Goal: Task Accomplishment & Management: Manage account settings

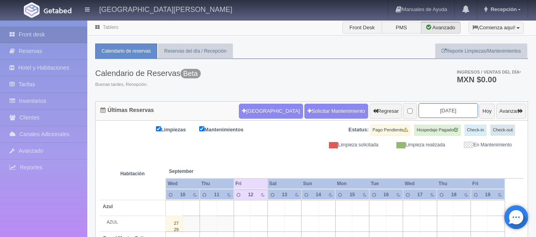
click at [442, 108] on input "[DATE]" at bounding box center [447, 110] width 59 height 15
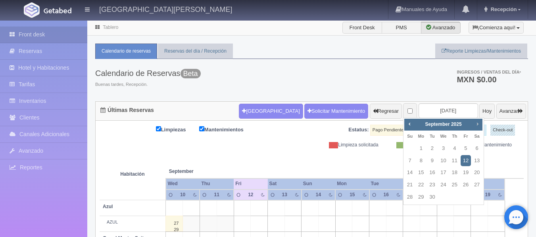
click at [474, 126] on span "Next" at bounding box center [477, 124] width 6 height 6
click at [462, 196] on link "28" at bounding box center [465, 197] width 10 height 11
type input "2025-11-28"
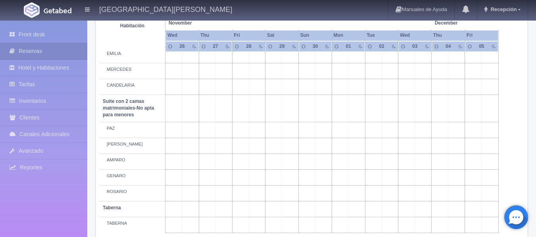
scroll to position [515, 0]
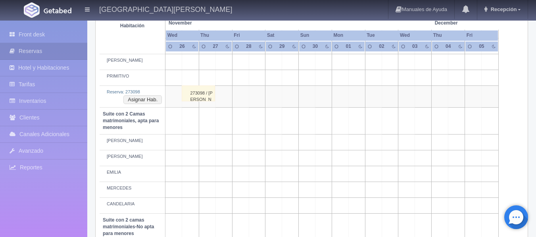
click at [210, 96] on div "273098 / MITZI RAMÍREZ" at bounding box center [198, 94] width 33 height 16
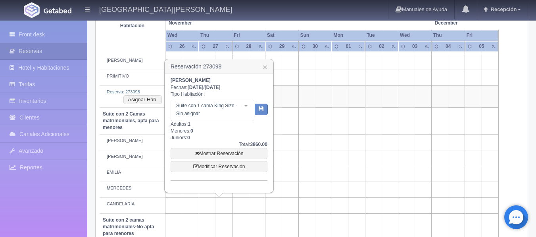
click at [352, 89] on td at bounding box center [356, 96] width 17 height 21
click at [271, 65] on h3 "Reservación 273098 ×" at bounding box center [219, 67] width 108 height 14
click at [269, 65] on h3 "Reservación 273098 ×" at bounding box center [219, 67] width 108 height 14
click at [266, 66] on link "×" at bounding box center [264, 67] width 5 height 8
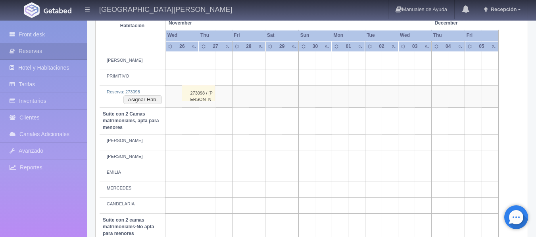
click at [187, 99] on div "273098 / MITZI RAMÍREZ" at bounding box center [198, 94] width 33 height 16
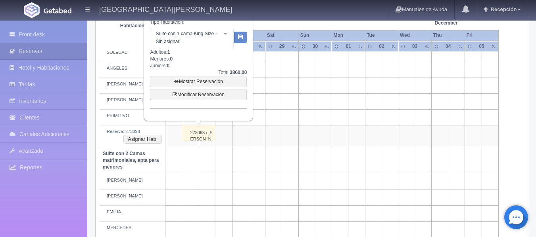
scroll to position [436, 0]
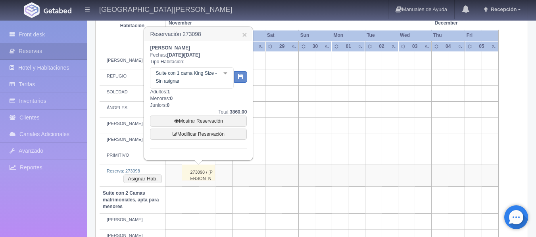
click at [402, 101] on td at bounding box center [406, 94] width 17 height 16
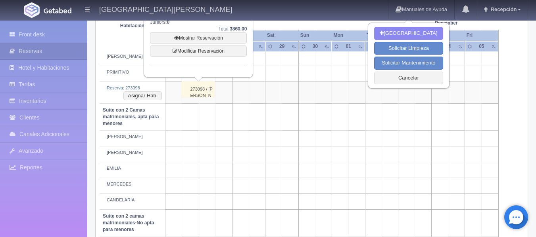
scroll to position [476, 0]
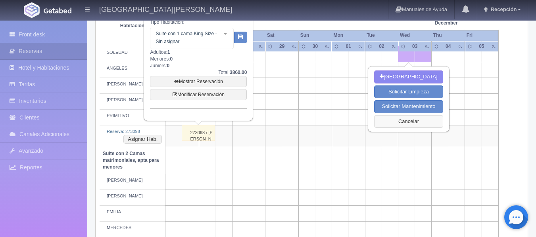
click at [382, 128] on button "Cancelar" at bounding box center [408, 121] width 69 height 13
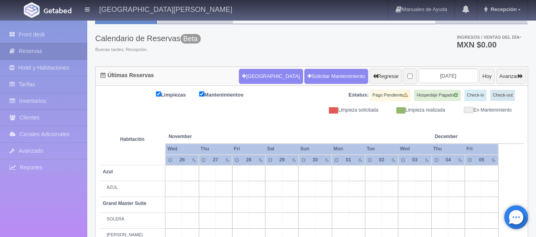
scroll to position [0, 0]
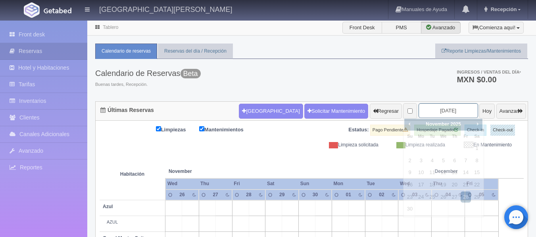
click at [433, 111] on input "2025-11-28" at bounding box center [447, 110] width 59 height 15
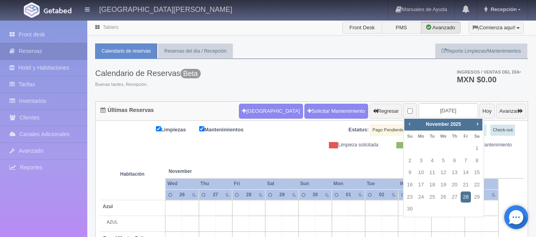
click at [411, 121] on link "Prev" at bounding box center [409, 124] width 9 height 9
click at [464, 163] on link "12" at bounding box center [465, 160] width 10 height 11
type input "2025-09-12"
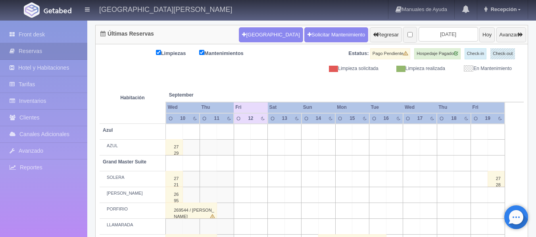
scroll to position [31, 0]
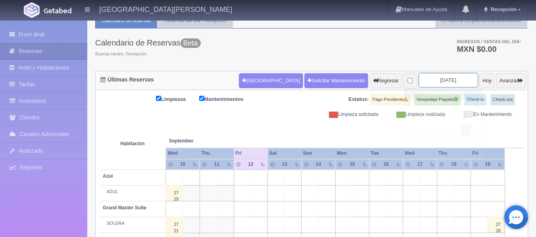
click at [451, 78] on input "2025-09-12" at bounding box center [447, 80] width 59 height 15
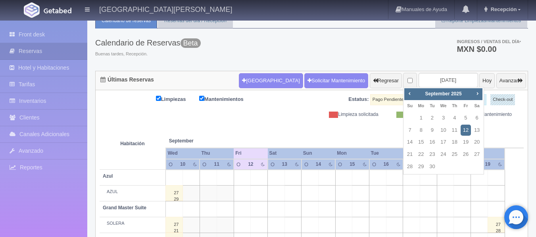
drag, startPoint x: 469, startPoint y: 94, endPoint x: 474, endPoint y: 93, distance: 5.4
click at [473, 94] on div "Prev Next September 2025" at bounding box center [443, 94] width 78 height 12
click at [474, 93] on span "Next" at bounding box center [477, 93] width 6 height 6
click at [442, 166] on link "26" at bounding box center [443, 166] width 10 height 11
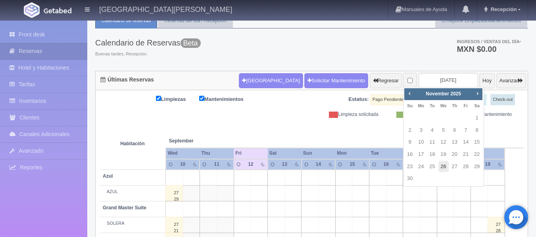
type input "[DATE]"
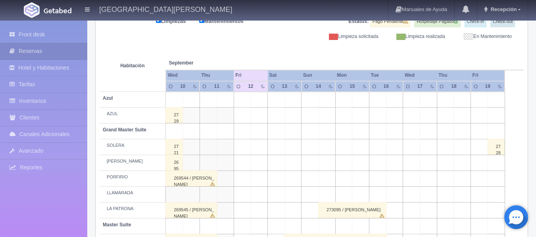
scroll to position [110, 0]
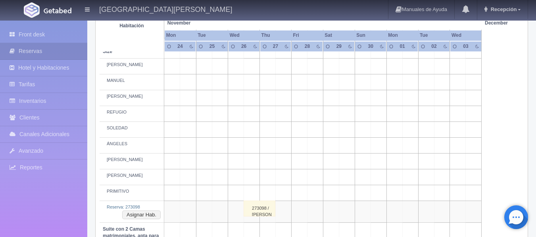
scroll to position [476, 0]
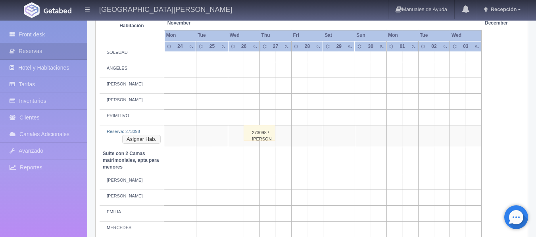
click at [157, 141] on button "Asignar Hab." at bounding box center [141, 139] width 38 height 9
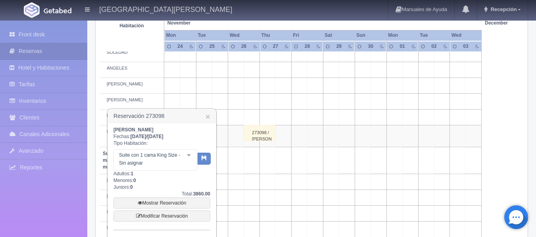
click at [190, 157] on div at bounding box center [189, 156] width 16 height 12
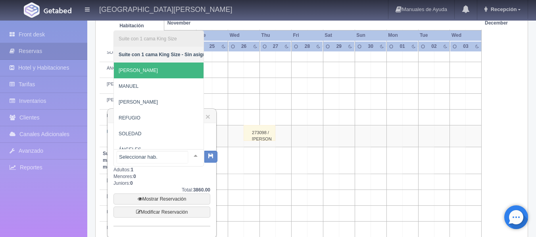
click at [141, 72] on span "[PERSON_NAME]" at bounding box center [164, 71] width 101 height 16
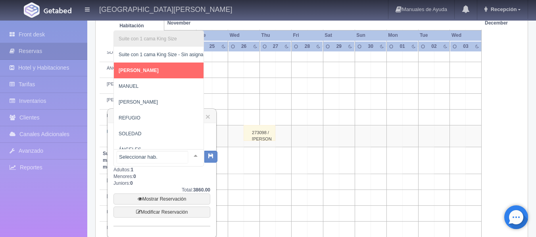
click at [159, 73] on span "[PERSON_NAME]" at bounding box center [162, 71] width 96 height 16
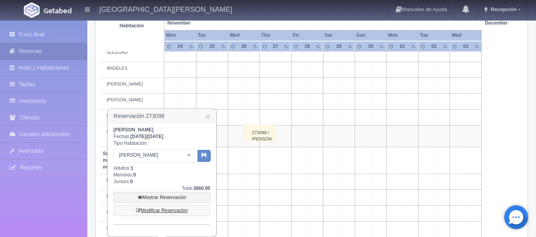
click at [177, 212] on link "Modificar Reservación" at bounding box center [161, 210] width 97 height 11
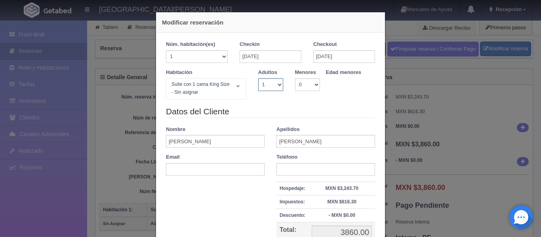
click at [275, 86] on select "1 2 3 4 5 6 7 8 9 10" at bounding box center [270, 84] width 25 height 13
select select "2"
click at [258, 78] on select "1 2 3 4 5 6 7 8 9 10" at bounding box center [270, 84] width 25 height 13
checkbox input "false"
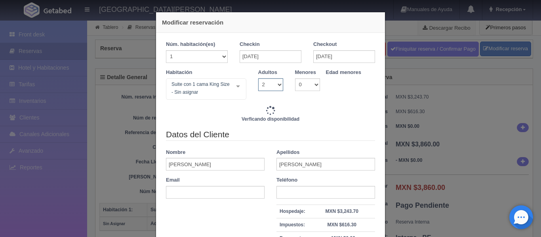
type input "3860.00"
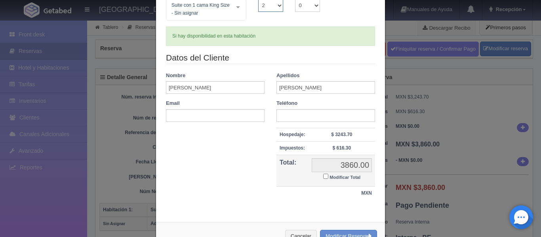
scroll to position [105, 0]
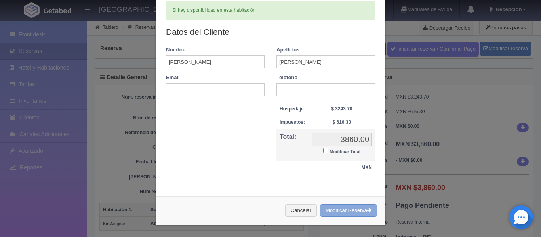
click at [337, 210] on button "Modificar Reserva" at bounding box center [348, 211] width 57 height 13
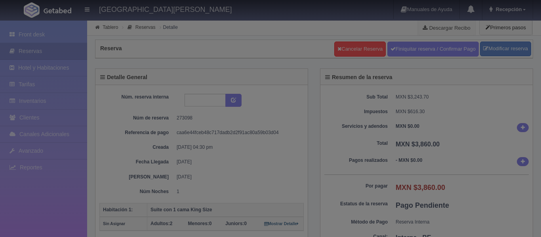
select select "2"
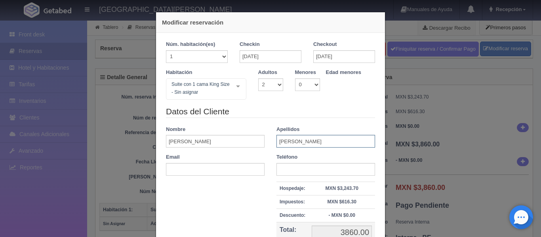
click at [309, 145] on input "[PERSON_NAME]" at bounding box center [326, 141] width 99 height 13
click at [289, 143] on input "[PERSON_NAME]" at bounding box center [326, 141] width 99 height 13
type input "[PERSON_NAME]"
click at [330, 169] on input "text" at bounding box center [326, 169] width 99 height 13
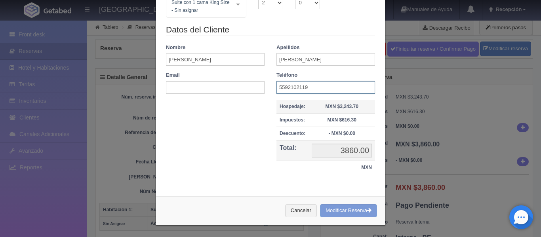
scroll to position [82, 0]
type input "5592102119"
click at [335, 212] on div "Cancelar Modificar Reserva" at bounding box center [270, 210] width 229 height 29
click at [318, 199] on div "Cancelar Modificar Reserva" at bounding box center [270, 210] width 229 height 29
click at [331, 209] on div "Cancelar Modificar Reserva" at bounding box center [270, 210] width 229 height 29
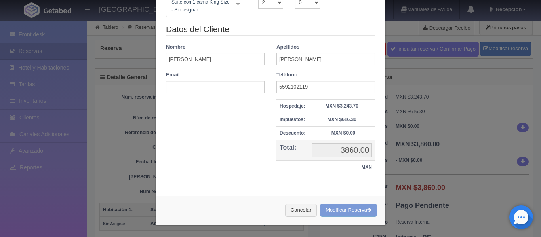
click at [331, 210] on div "Cancelar Modificar Reserva" at bounding box center [270, 210] width 229 height 29
click at [402, 142] on div "Modificar reservación Núm. habitación(es) 1 2 3 4 5 6 7 8 9 10 11 12 13 14 15 1…" at bounding box center [270, 118] width 541 height 237
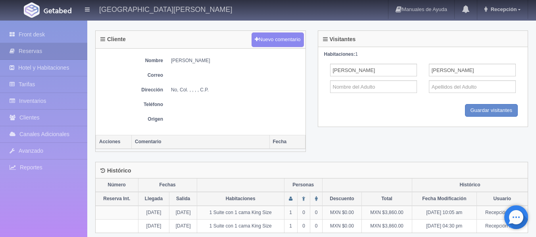
scroll to position [295, 0]
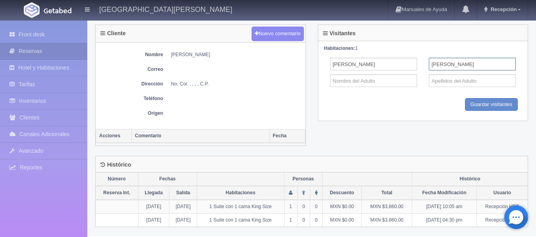
click at [452, 63] on input "RAMÍREZ" at bounding box center [472, 64] width 87 height 13
type input "Garcia"
drag, startPoint x: 444, startPoint y: 149, endPoint x: 448, endPoint y: 146, distance: 4.2
click at [446, 148] on div "Cliente Nuevo comentario Nombre MITZI RAMÍREZ Correo Dirección No, Col. , , , ,…" at bounding box center [311, 90] width 444 height 131
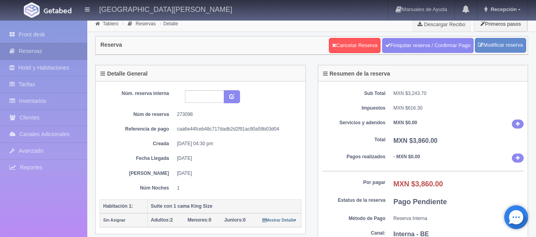
scroll to position [0, 0]
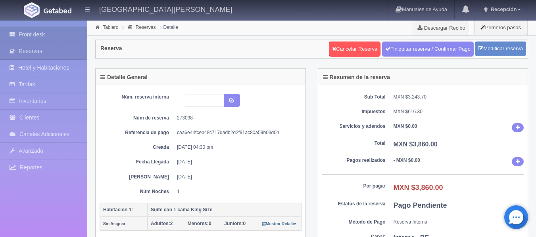
click at [41, 34] on link "Front desk" at bounding box center [43, 35] width 87 height 16
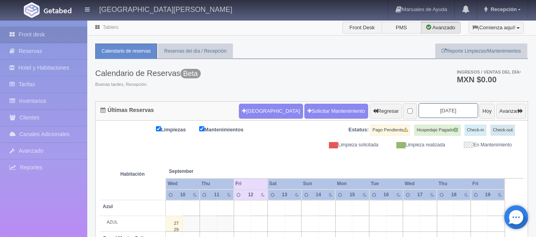
click at [433, 115] on input "[DATE]" at bounding box center [447, 110] width 59 height 15
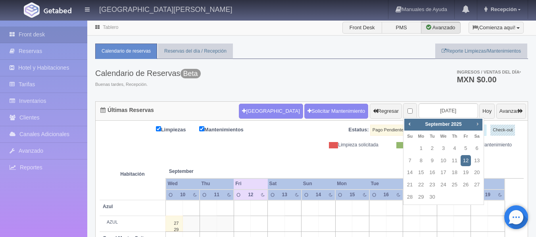
click at [479, 123] on span "Next" at bounding box center [477, 124] width 6 height 6
click at [478, 123] on span "Next" at bounding box center [477, 124] width 6 height 6
click at [441, 198] on link "26" at bounding box center [443, 197] width 10 height 11
type input "[DATE]"
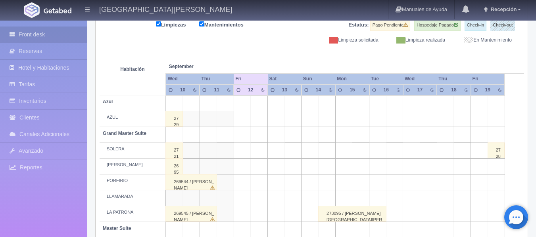
scroll to position [119, 0]
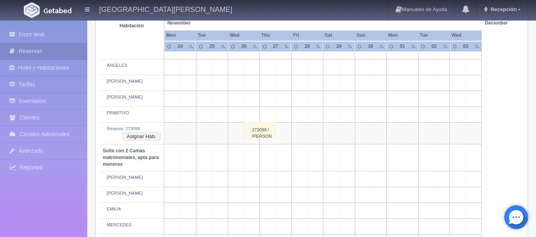
scroll to position [476, 0]
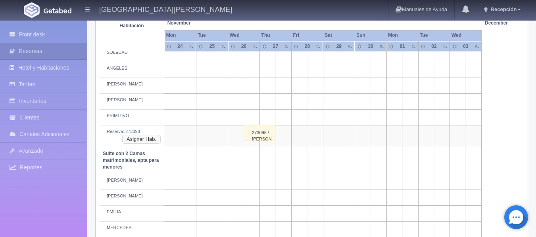
click at [152, 142] on button "Asignar Hab." at bounding box center [141, 139] width 38 height 9
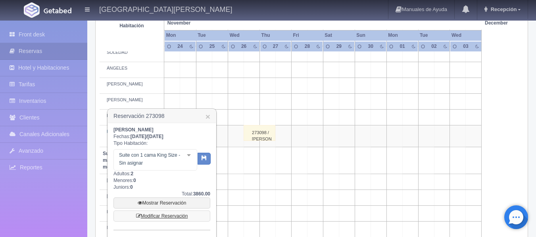
click at [185, 216] on link "Modificar Reservación" at bounding box center [161, 216] width 97 height 11
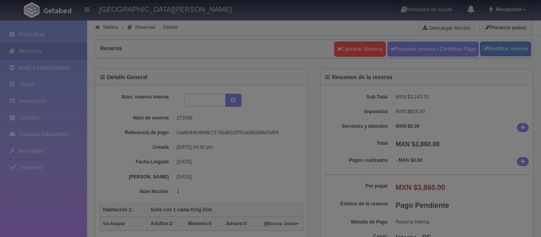
select select "2"
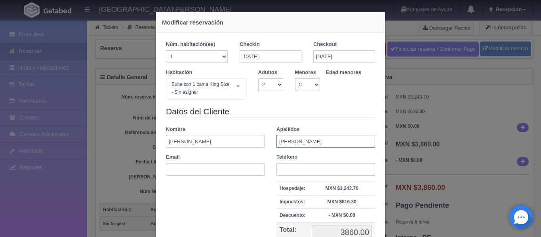
click at [287, 143] on input "[PERSON_NAME]" at bounding box center [326, 141] width 99 height 13
click at [288, 143] on input "[PERSON_NAME]" at bounding box center [326, 141] width 99 height 13
type input "[PERSON_NAME]"
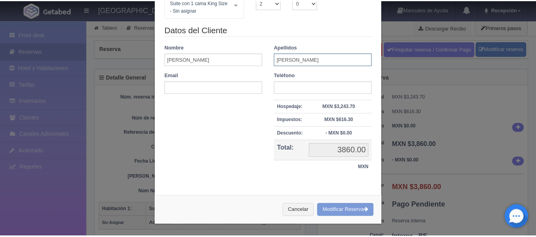
scroll to position [82, 0]
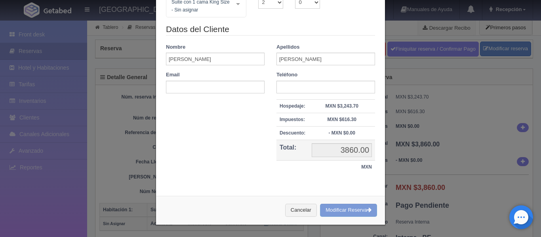
click at [339, 214] on div "Cancelar Modificar Reserva" at bounding box center [270, 210] width 229 height 29
click at [339, 213] on div "Cancelar Modificar Reserva" at bounding box center [270, 210] width 229 height 29
click at [339, 212] on div "Cancelar Modificar Reserva" at bounding box center [270, 210] width 229 height 29
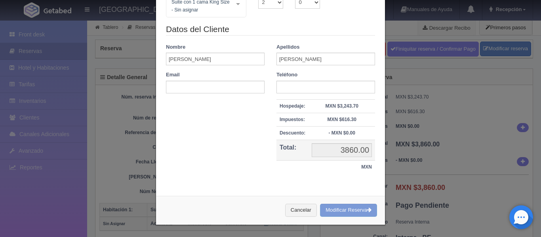
click at [339, 212] on div "Cancelar Modificar Reserva" at bounding box center [270, 210] width 229 height 29
click at [449, 96] on div "Modificar reservación Núm. habitación(es) 1 2 3 4 5 6 7 8 9 10 11 12 13 14 15 1…" at bounding box center [270, 118] width 541 height 237
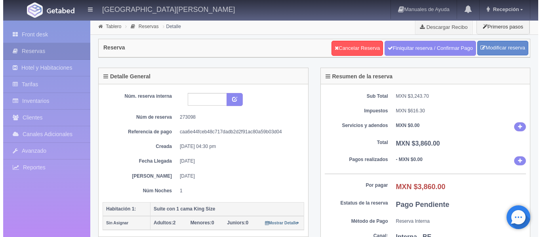
scroll to position [0, 0]
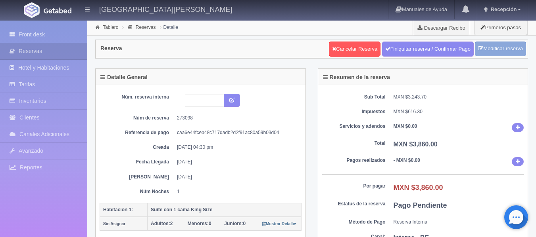
click at [484, 52] on link "Modificar reserva" at bounding box center [499, 49] width 51 height 15
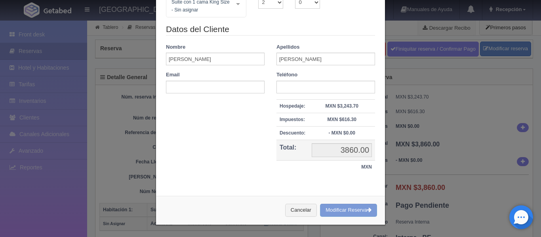
click at [345, 212] on div "Cancelar Modificar Reserva" at bounding box center [270, 210] width 229 height 29
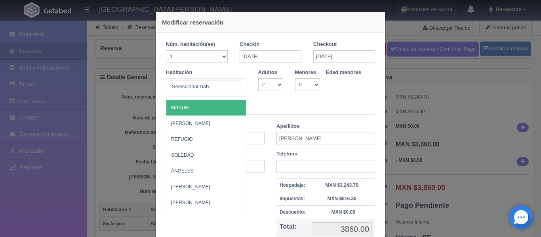
scroll to position [476, 0]
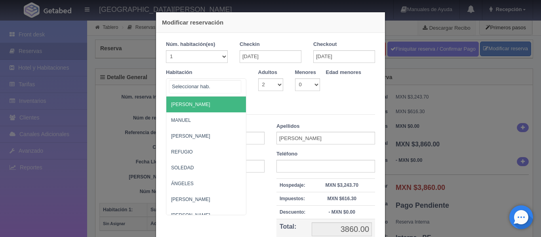
click at [188, 102] on span "[PERSON_NAME]" at bounding box center [244, 105] width 157 height 16
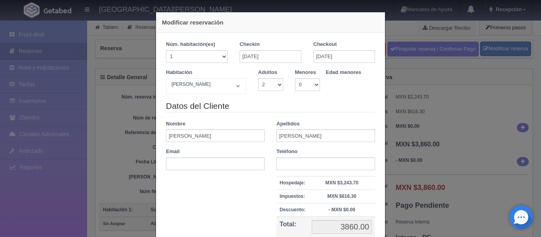
checkbox input "false"
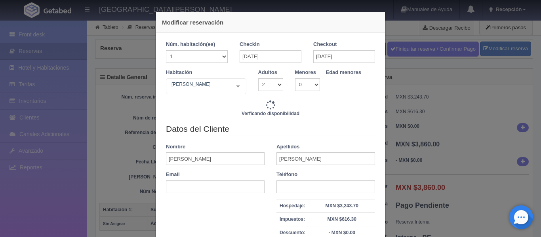
type input "3860.00"
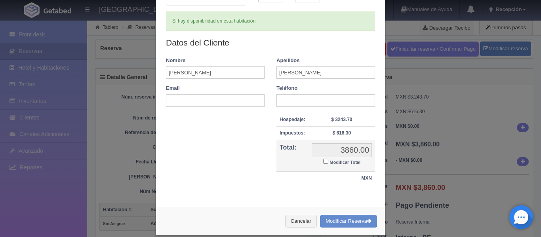
scroll to position [99, 0]
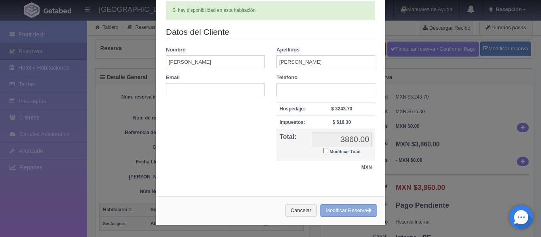
click at [343, 210] on button "Modificar Reserva" at bounding box center [348, 211] width 57 height 13
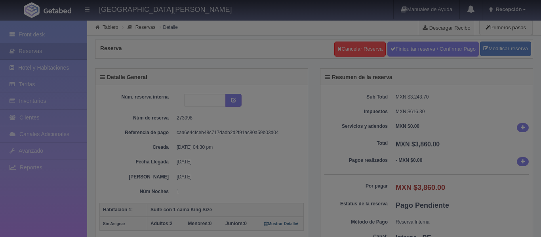
select select "2"
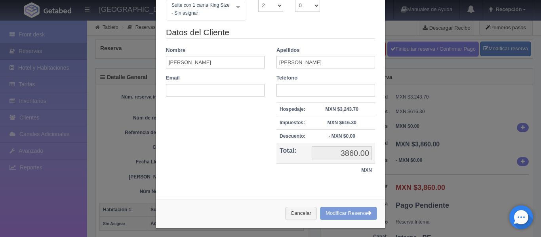
scroll to position [82, 0]
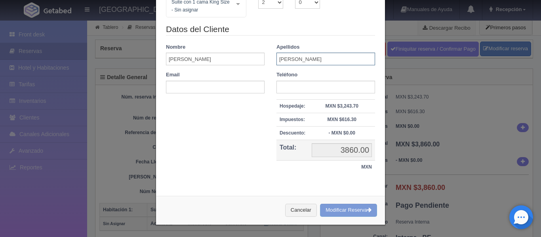
click at [290, 57] on input "[PERSON_NAME]" at bounding box center [326, 59] width 99 height 13
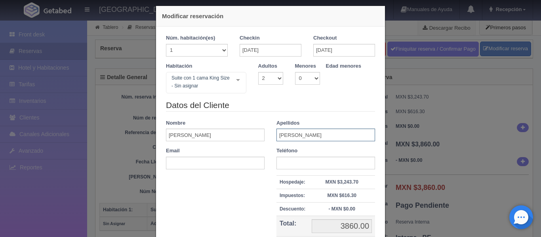
scroll to position [3, 0]
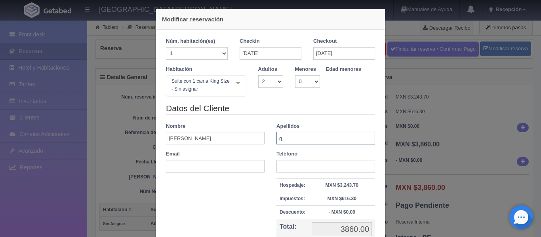
type input "[PERSON_NAME]"
click at [233, 90] on div at bounding box center [238, 83] width 16 height 15
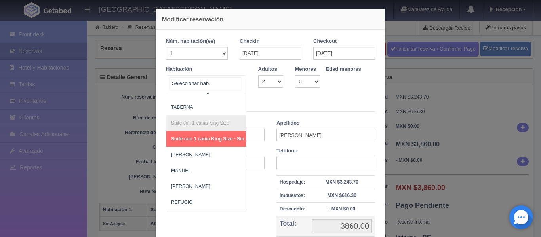
scroll to position [436, 0]
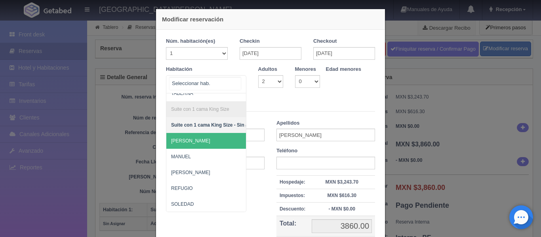
click at [212, 145] on span "[PERSON_NAME]" at bounding box center [244, 141] width 157 height 16
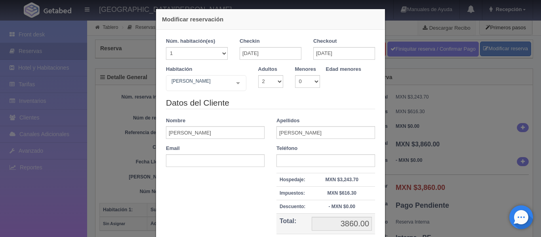
checkbox input "false"
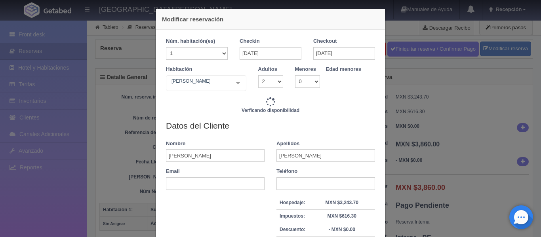
type input "3860.00"
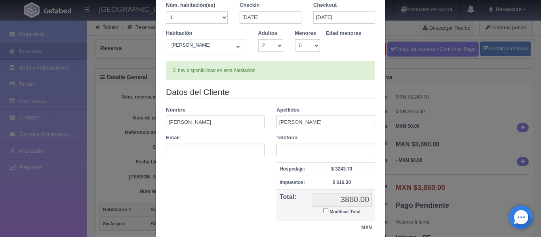
scroll to position [99, 0]
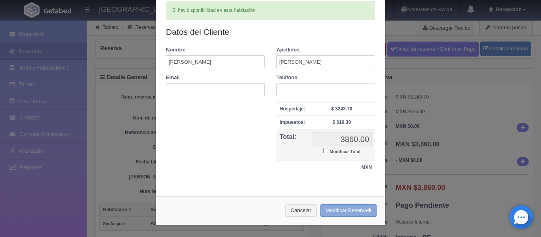
click at [329, 215] on button "Modificar Reserva" at bounding box center [348, 211] width 57 height 13
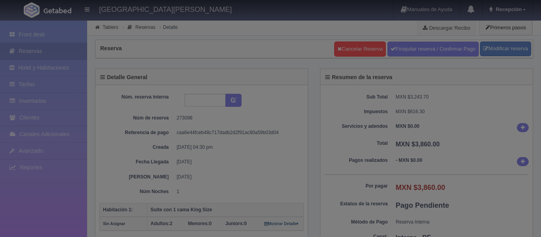
select select "2"
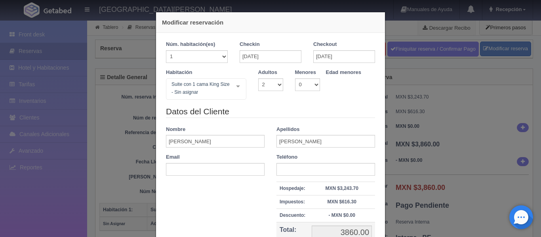
click at [473, 82] on div "Modificar reservación Núm. habitación(es) 1 2 3 4 5 6 7 8 9 10 11 12 13 14 15 1…" at bounding box center [270, 118] width 541 height 237
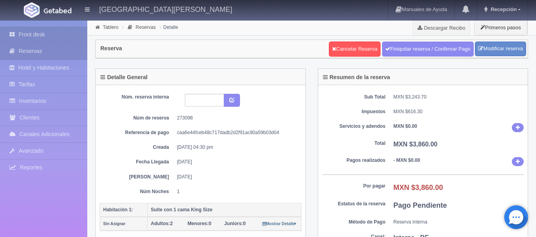
click at [61, 40] on link "Front desk" at bounding box center [43, 35] width 87 height 16
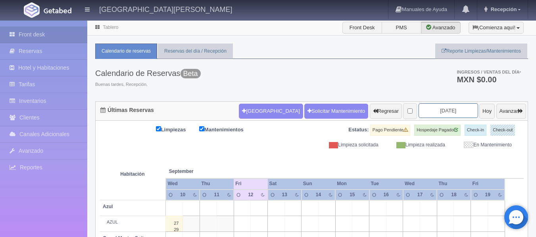
click at [446, 108] on input "2025-09-12" at bounding box center [447, 110] width 59 height 15
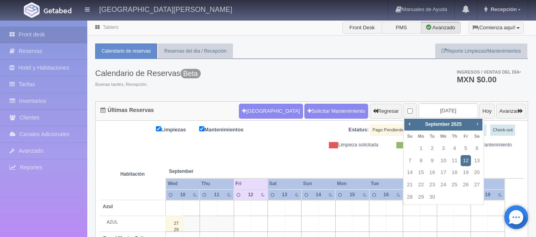
click at [476, 122] on span "Next" at bounding box center [477, 124] width 6 height 6
click at [444, 199] on link "26" at bounding box center [443, 197] width 10 height 11
type input "[DATE]"
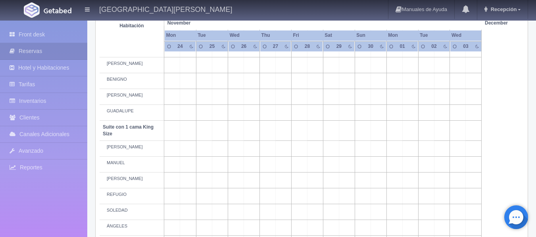
scroll to position [515, 0]
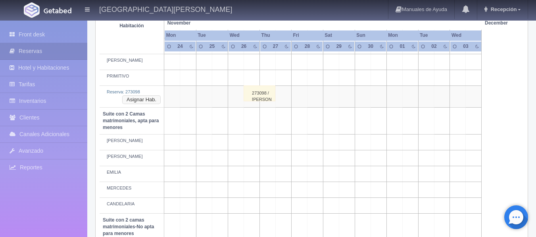
click at [145, 103] on button "Asignar Hab." at bounding box center [141, 100] width 38 height 9
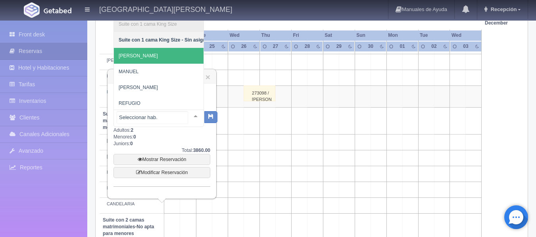
click at [150, 59] on span "[PERSON_NAME]" at bounding box center [164, 56] width 101 height 16
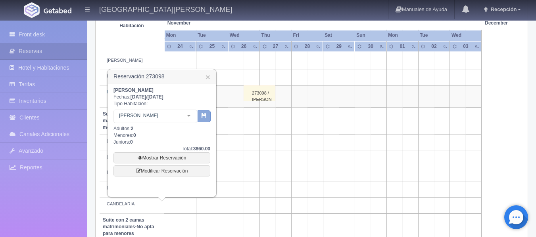
click at [203, 119] on button "button" at bounding box center [203, 117] width 13 height 12
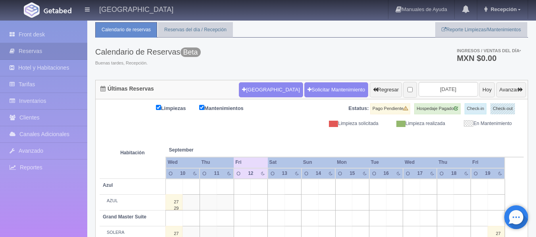
scroll to position [19, 0]
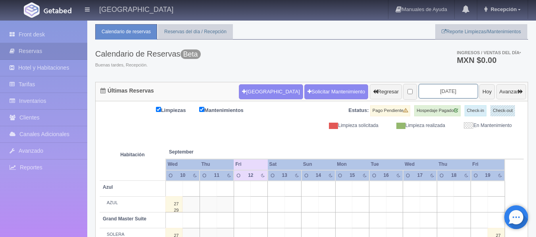
click at [435, 87] on input "2025-09-12" at bounding box center [447, 91] width 59 height 15
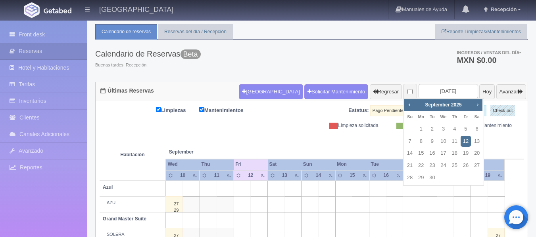
click at [477, 100] on link "Next" at bounding box center [477, 104] width 9 height 9
click at [445, 173] on link "26" at bounding box center [443, 177] width 10 height 11
type input "[DATE]"
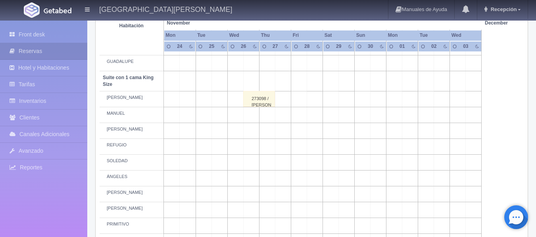
scroll to position [317, 0]
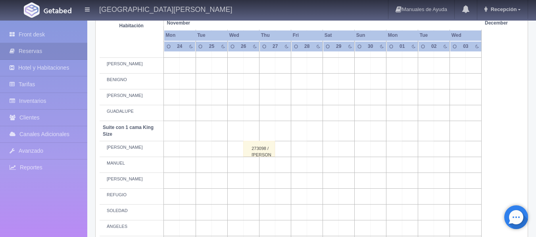
click at [264, 149] on div "273098 / MITZI RAMÍREZ" at bounding box center [259, 149] width 32 height 16
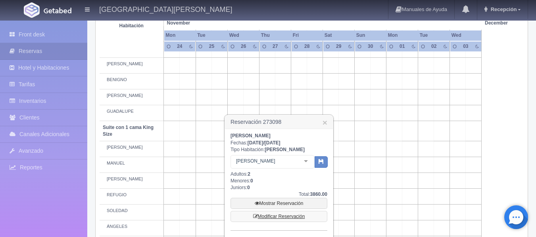
click at [300, 216] on link "Modificar Reservación" at bounding box center [278, 216] width 97 height 11
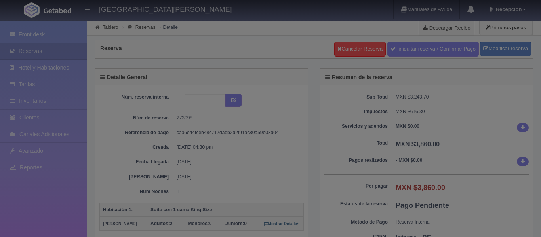
select select "2"
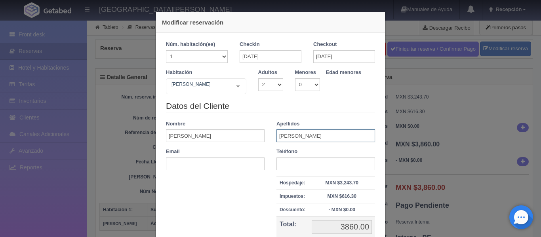
click at [298, 134] on input "RAMÍREZ" at bounding box center [326, 136] width 99 height 13
type input "GARCIA"
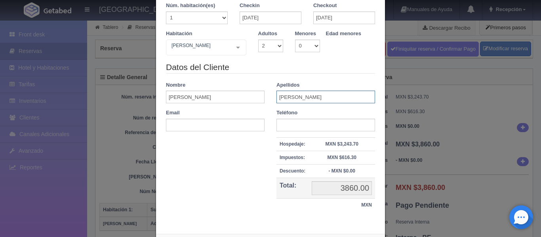
scroll to position [77, 0]
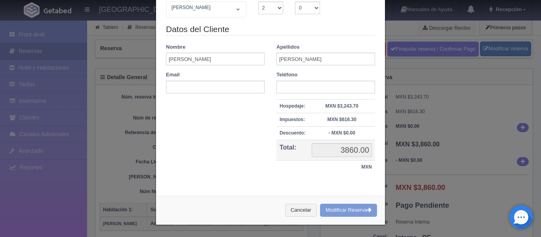
click at [351, 209] on div "Cancelar Modificar Reserva" at bounding box center [270, 210] width 229 height 29
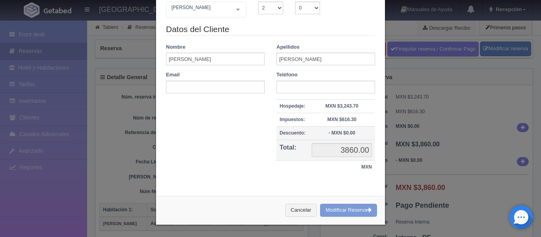
click at [350, 212] on div "Cancelar Modificar Reserva" at bounding box center [270, 210] width 229 height 29
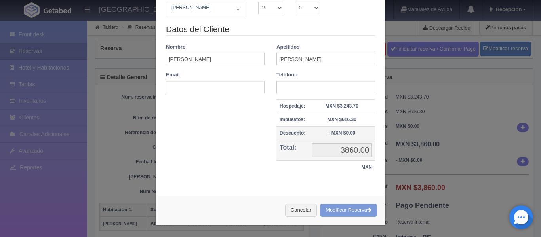
click at [350, 212] on div "Cancelar Modificar Reserva" at bounding box center [270, 210] width 229 height 29
drag, startPoint x: 432, startPoint y: 157, endPoint x: 425, endPoint y: 159, distance: 7.3
click at [432, 157] on div "Modificar reservación Núm. habitación(es) 1 2 3 4 5 6 7 8 9 10 11 12 13 14 15 1…" at bounding box center [270, 118] width 541 height 237
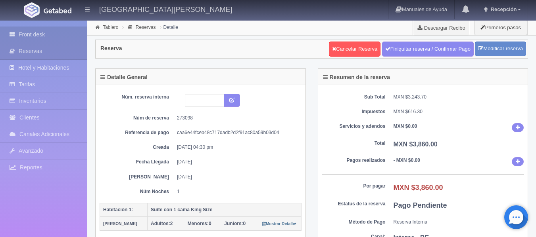
click at [51, 32] on link "Front desk" at bounding box center [43, 35] width 87 height 16
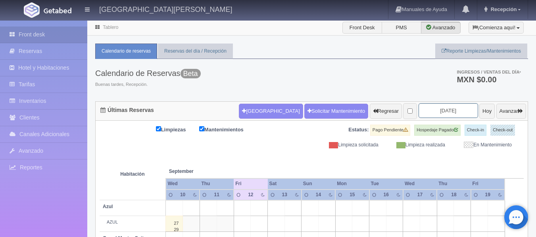
click at [456, 112] on input "2025-09-12" at bounding box center [447, 110] width 59 height 15
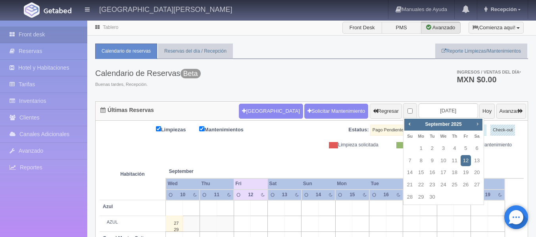
click at [474, 126] on span "Next" at bounding box center [477, 124] width 6 height 6
click at [443, 197] on link "26" at bounding box center [443, 197] width 10 height 11
type input "[DATE]"
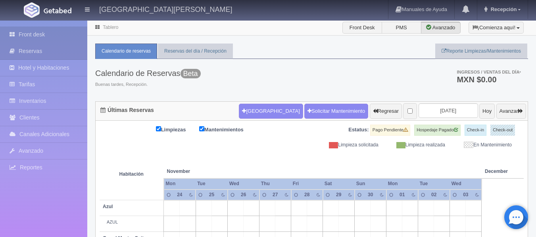
click at [25, 42] on link "Front desk" at bounding box center [43, 35] width 87 height 16
